Goal: Use online tool/utility: Utilize a website feature to perform a specific function

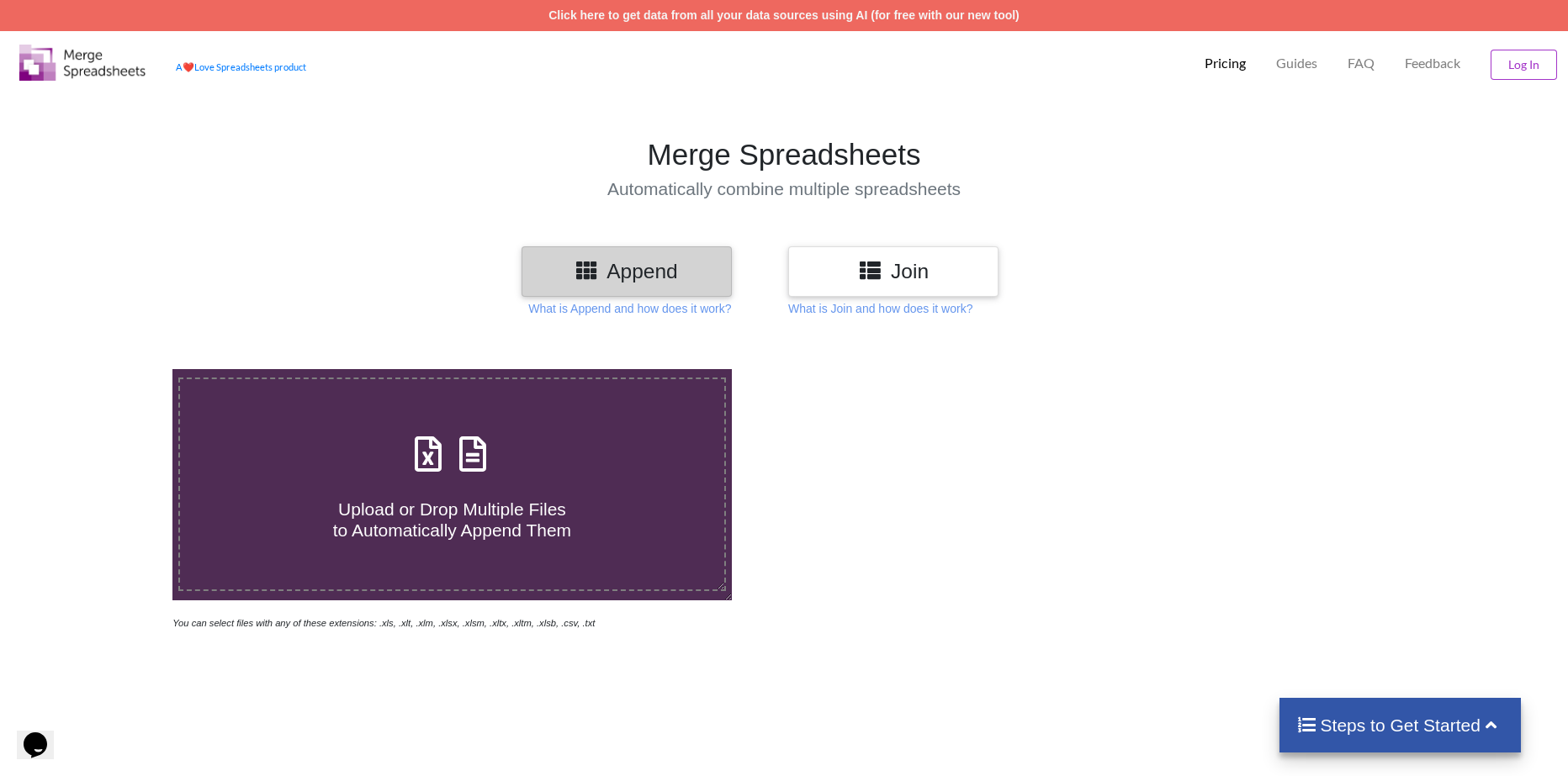
click at [508, 454] on div "Upload or Drop Multiple Files to Automatically Append Them" at bounding box center [452, 484] width 544 height 113
click at [112, 370] on input "Upload or Drop Multiple Files to Automatically Append Them" at bounding box center [112, 370] width 0 height 0
type input "C:\fakepath\etsy_statement_2024_9.csv"
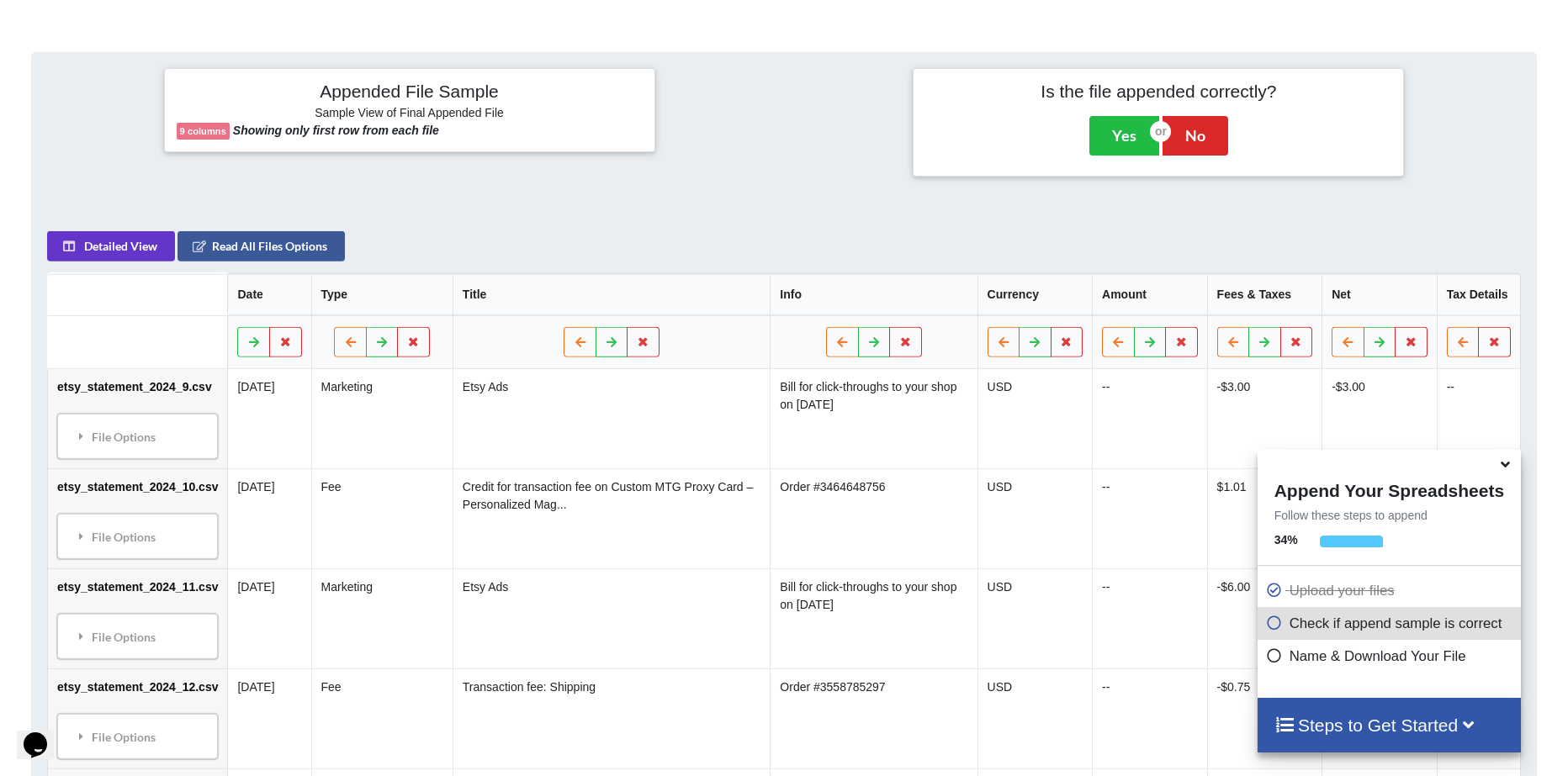
scroll to position [684, 0]
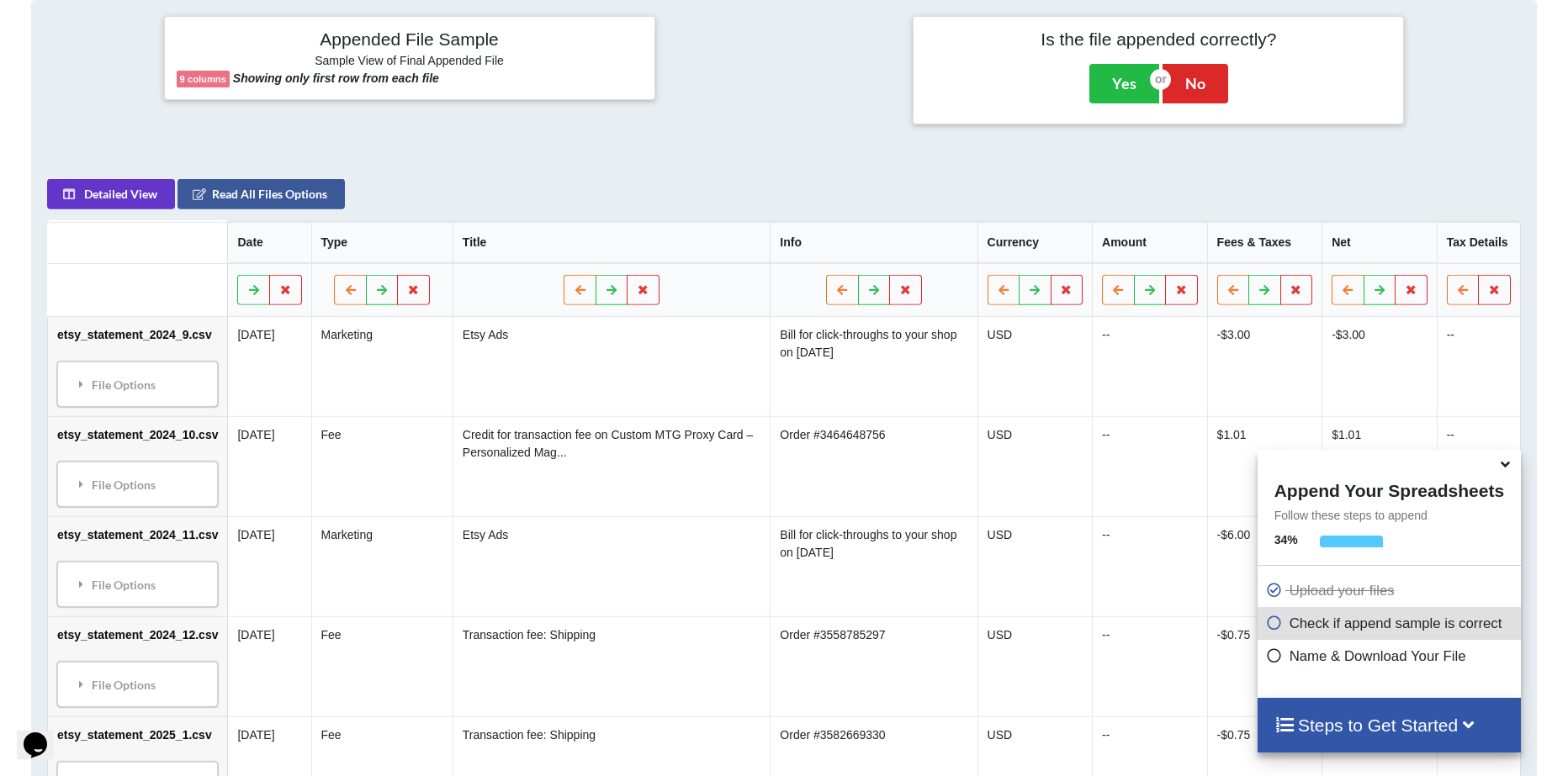
click at [1397, 727] on h4 "Steps to Get Started" at bounding box center [1389, 726] width 229 height 21
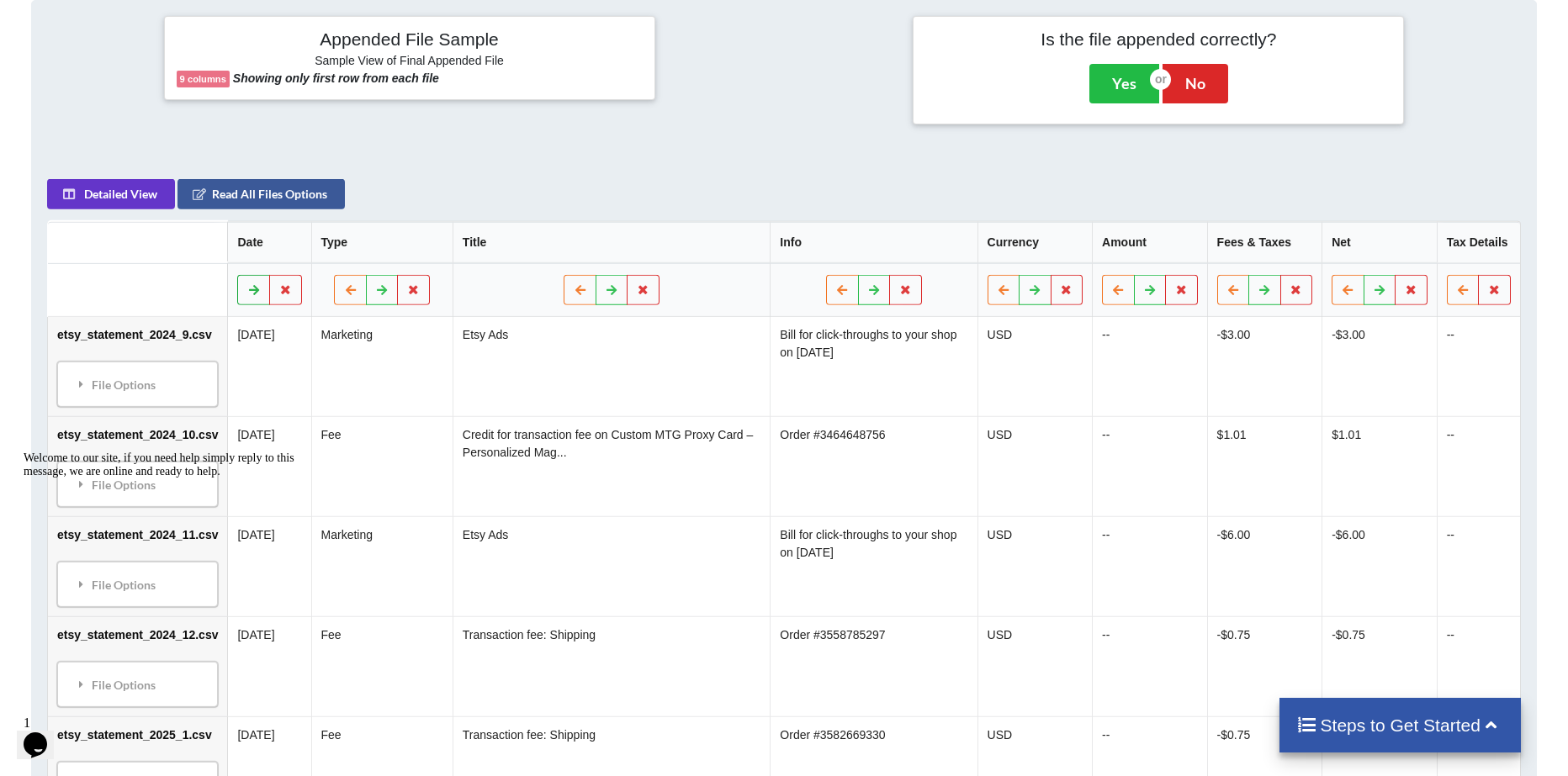
click at [261, 289] on icon at bounding box center [254, 288] width 14 height 10
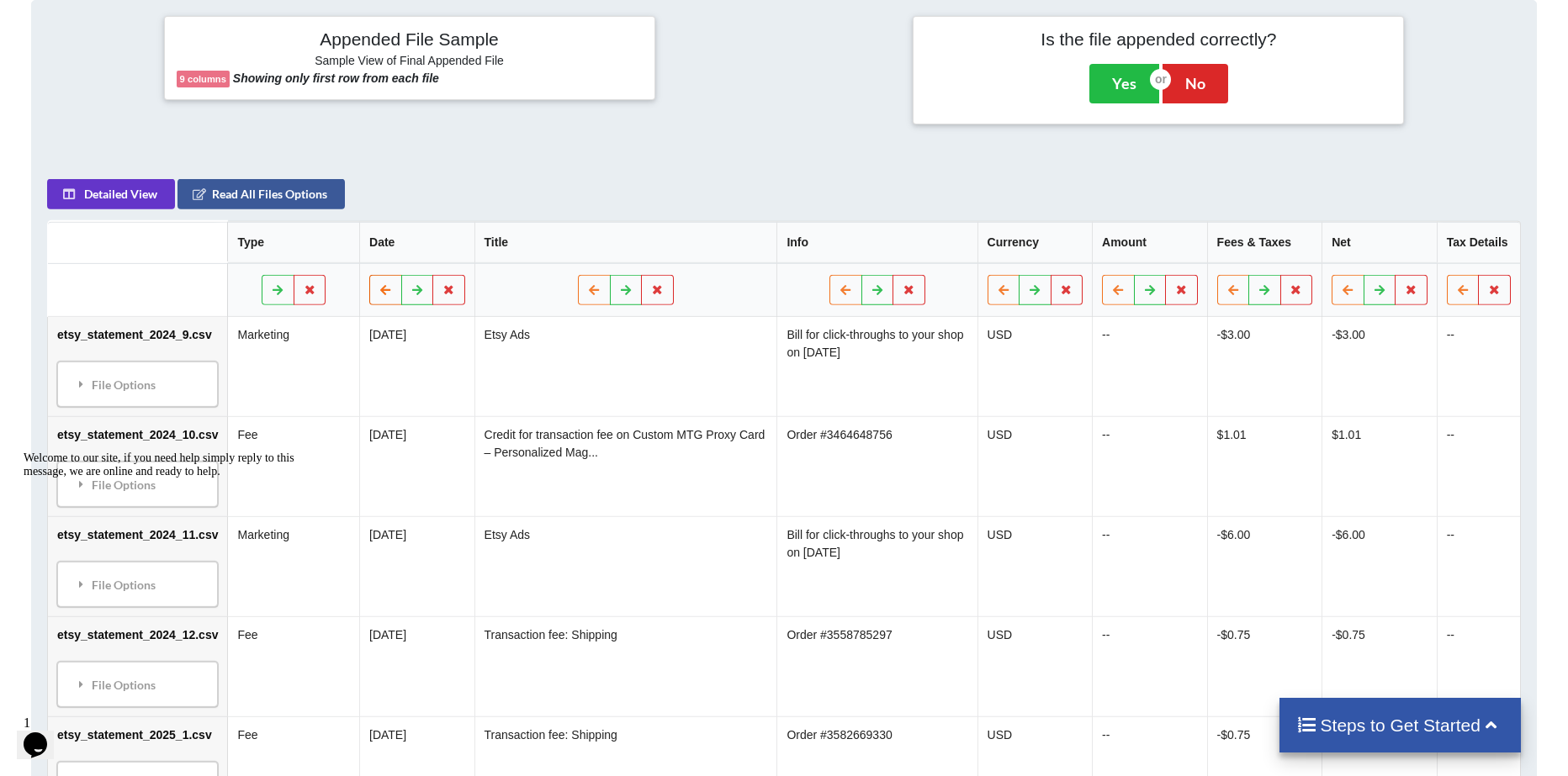
click at [379, 284] on icon at bounding box center [386, 288] width 14 height 10
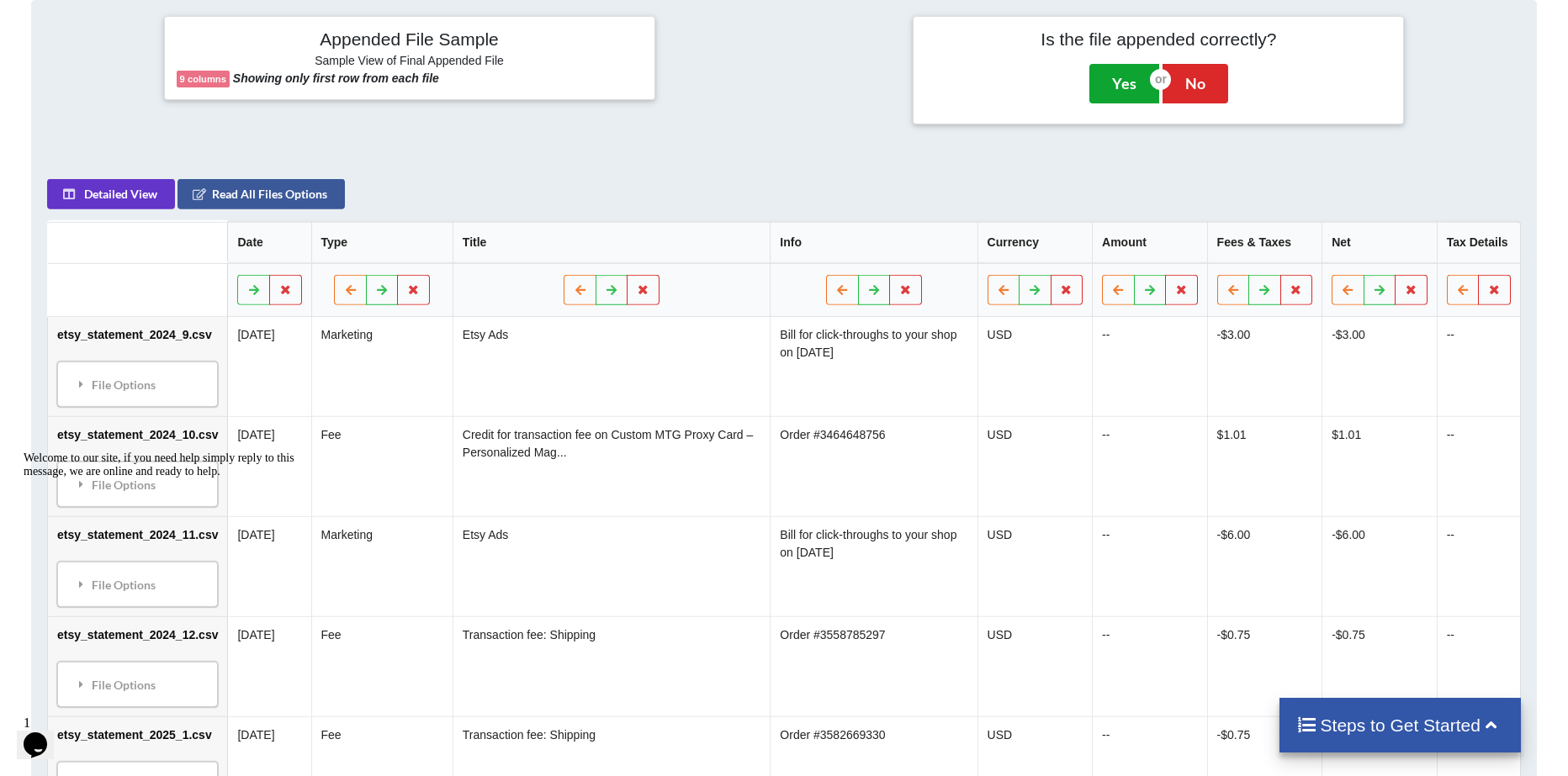
click at [1121, 78] on button "Yes" at bounding box center [1124, 83] width 70 height 38
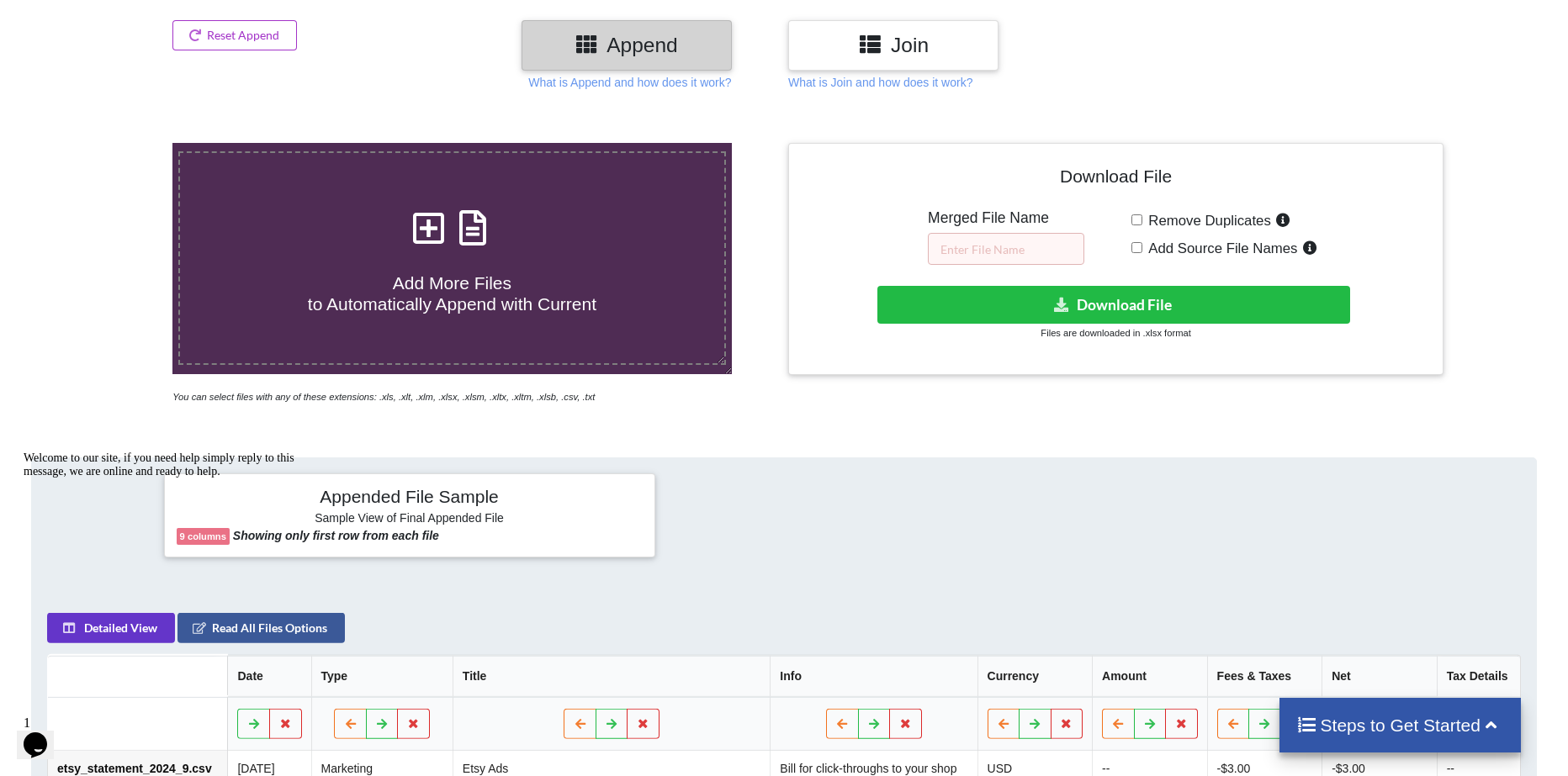
scroll to position [201, 0]
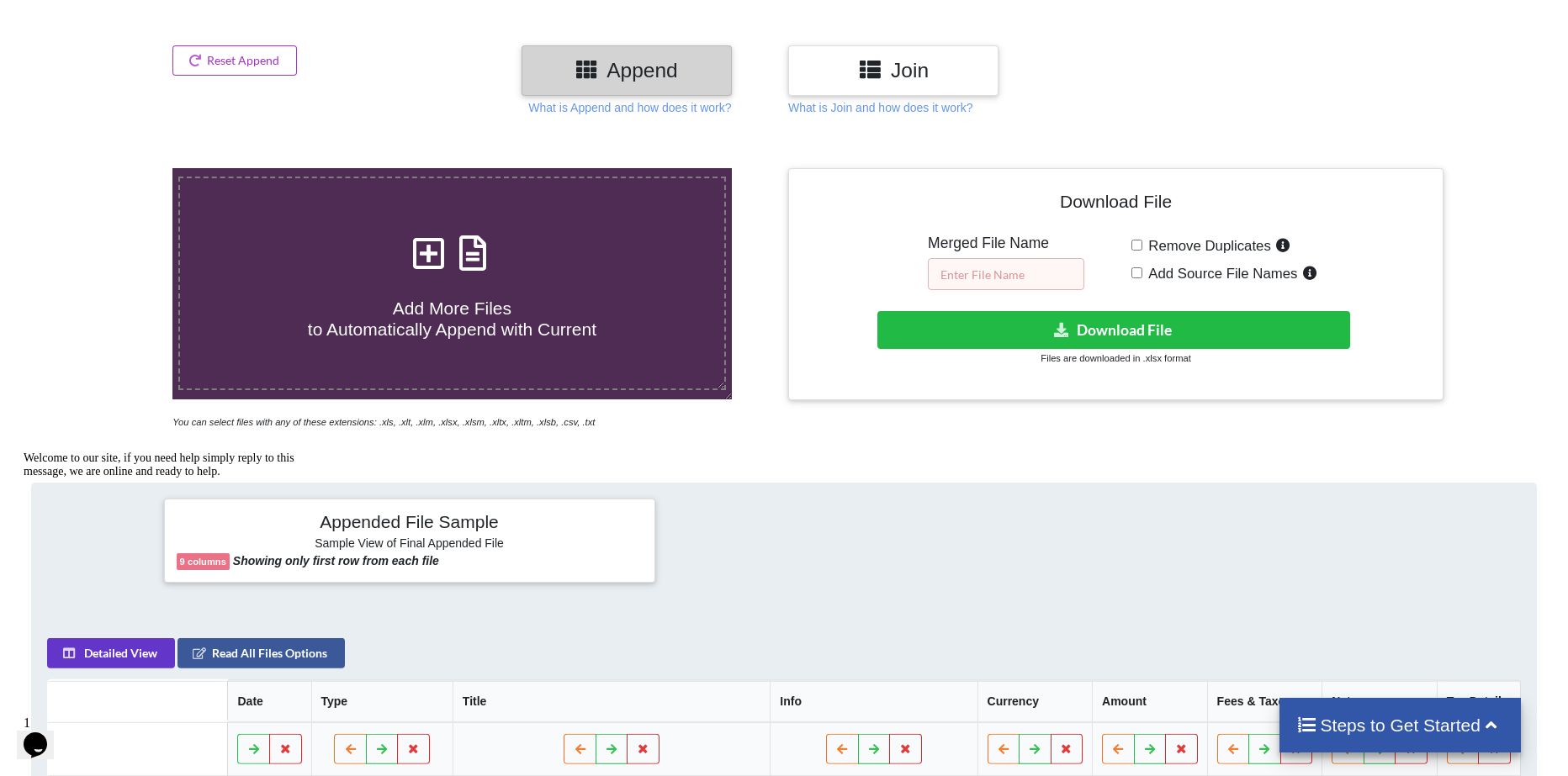
click at [991, 279] on input "text" at bounding box center [1005, 274] width 156 height 32
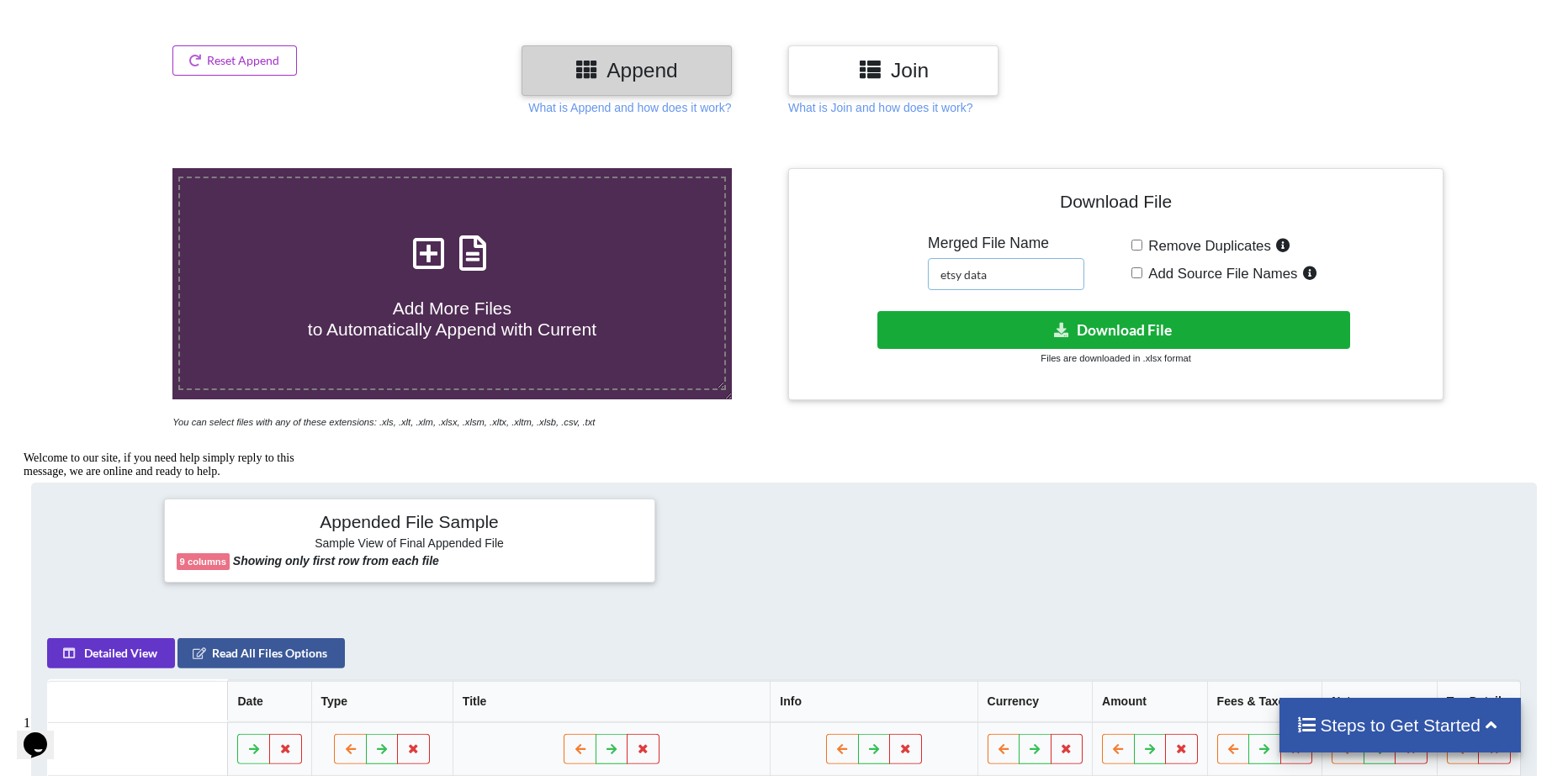
type input "etsy data"
click at [1022, 338] on button "Download File" at bounding box center [1113, 330] width 472 height 38
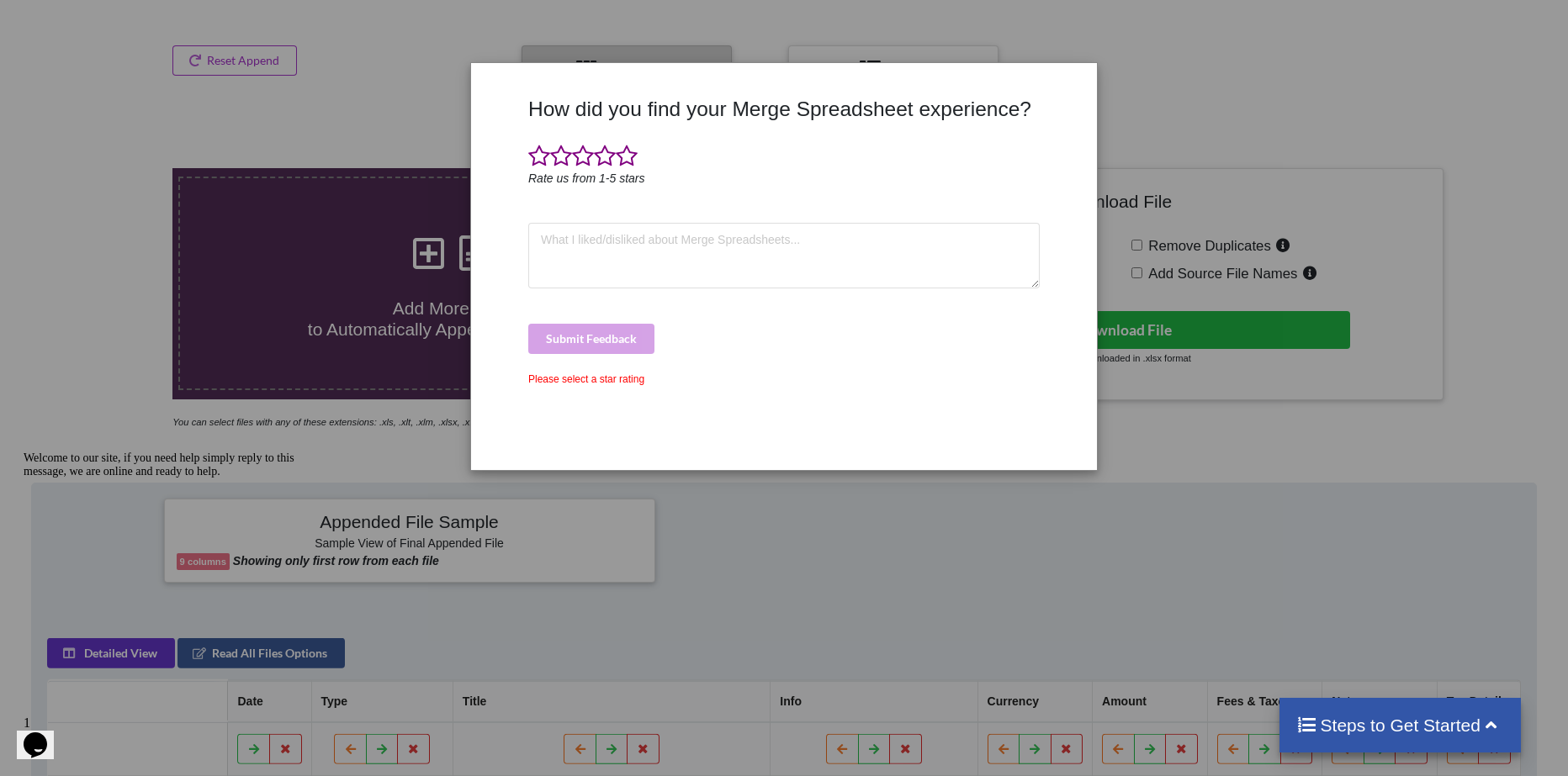
click at [1206, 129] on div "How did you find your Merge Spreadsheet experience? Rate us from 1-5 stars Subm…" at bounding box center [784, 388] width 1568 height 776
click at [1198, 580] on div "How did you find your Merge Spreadsheet experience? Rate us from 1-5 stars Subm…" at bounding box center [784, 388] width 1568 height 776
